Goal: Task Accomplishment & Management: Use online tool/utility

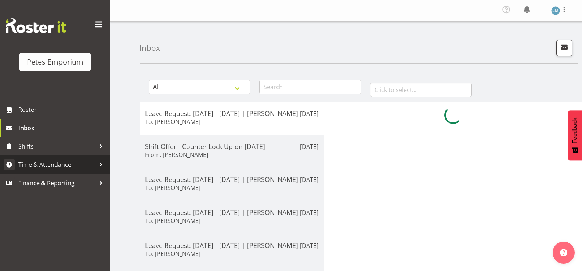
click at [80, 166] on span "Time & Attendance" at bounding box center [56, 164] width 77 height 11
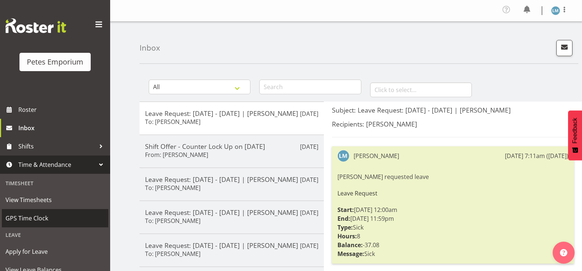
click at [58, 218] on span "GPS Time Clock" at bounding box center [55, 218] width 99 height 11
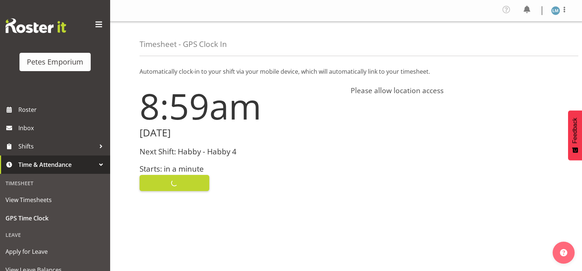
click at [179, 183] on div "Clock In" at bounding box center [240, 183] width 202 height 18
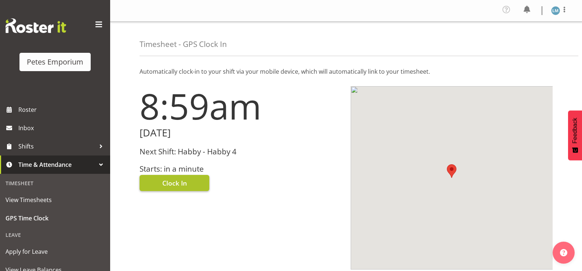
click at [181, 181] on span "Clock In" at bounding box center [174, 183] width 25 height 10
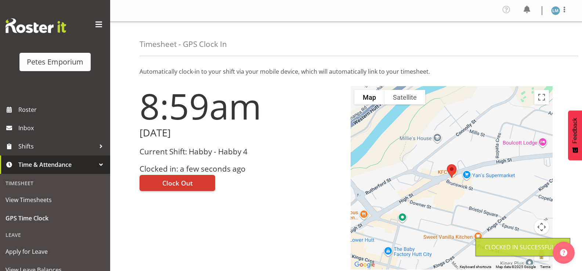
click at [558, 10] on img at bounding box center [555, 10] width 9 height 9
click at [524, 39] on link "Log Out" at bounding box center [533, 40] width 70 height 13
